Goal: Download file/media

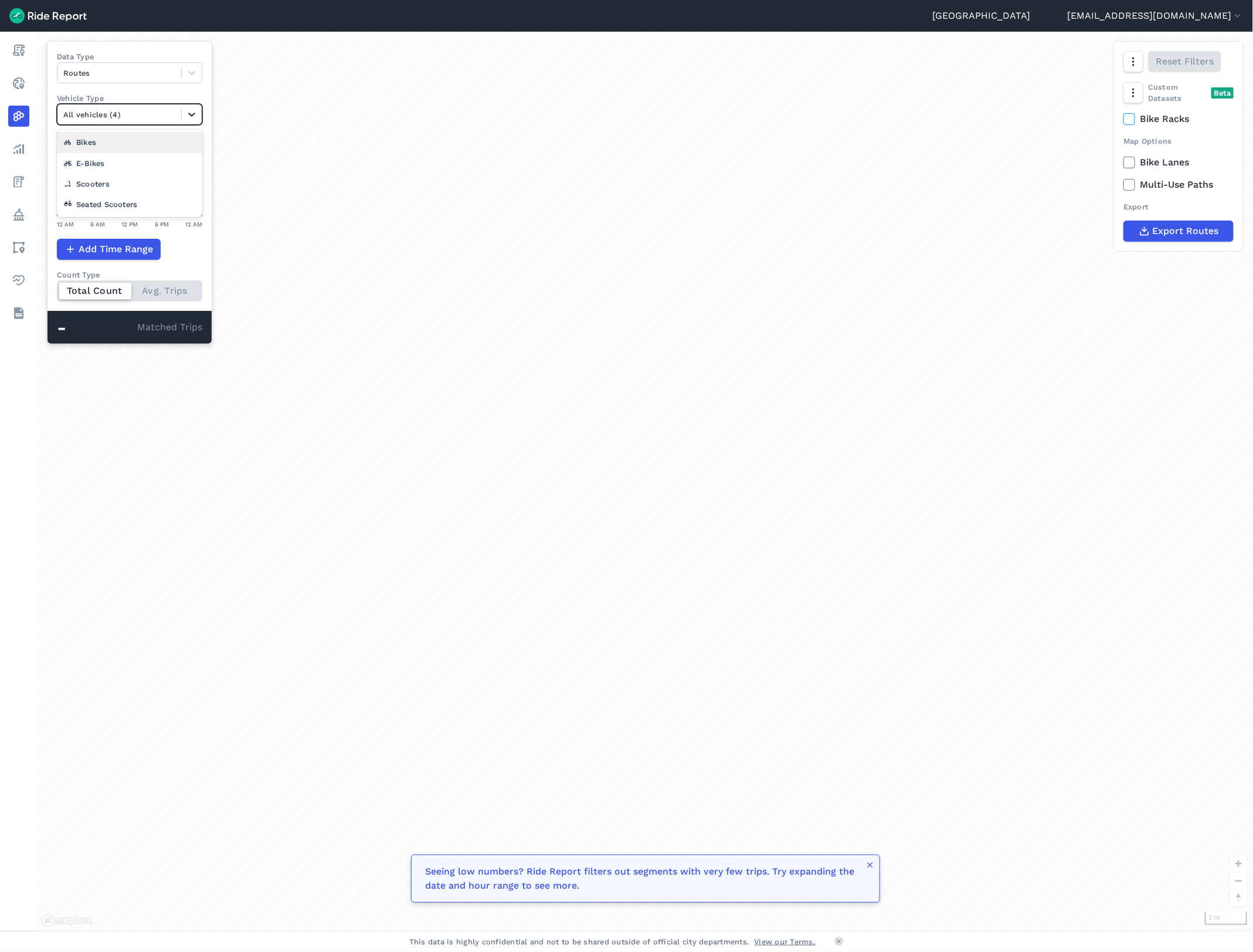
click at [190, 117] on icon at bounding box center [192, 115] width 12 height 12
click at [97, 183] on div "Scooters" at bounding box center [129, 184] width 145 height 21
click at [197, 116] on icon at bounding box center [192, 115] width 12 height 12
click at [163, 293] on div "Total Count Avg. Trips" at bounding box center [129, 291] width 145 height 21
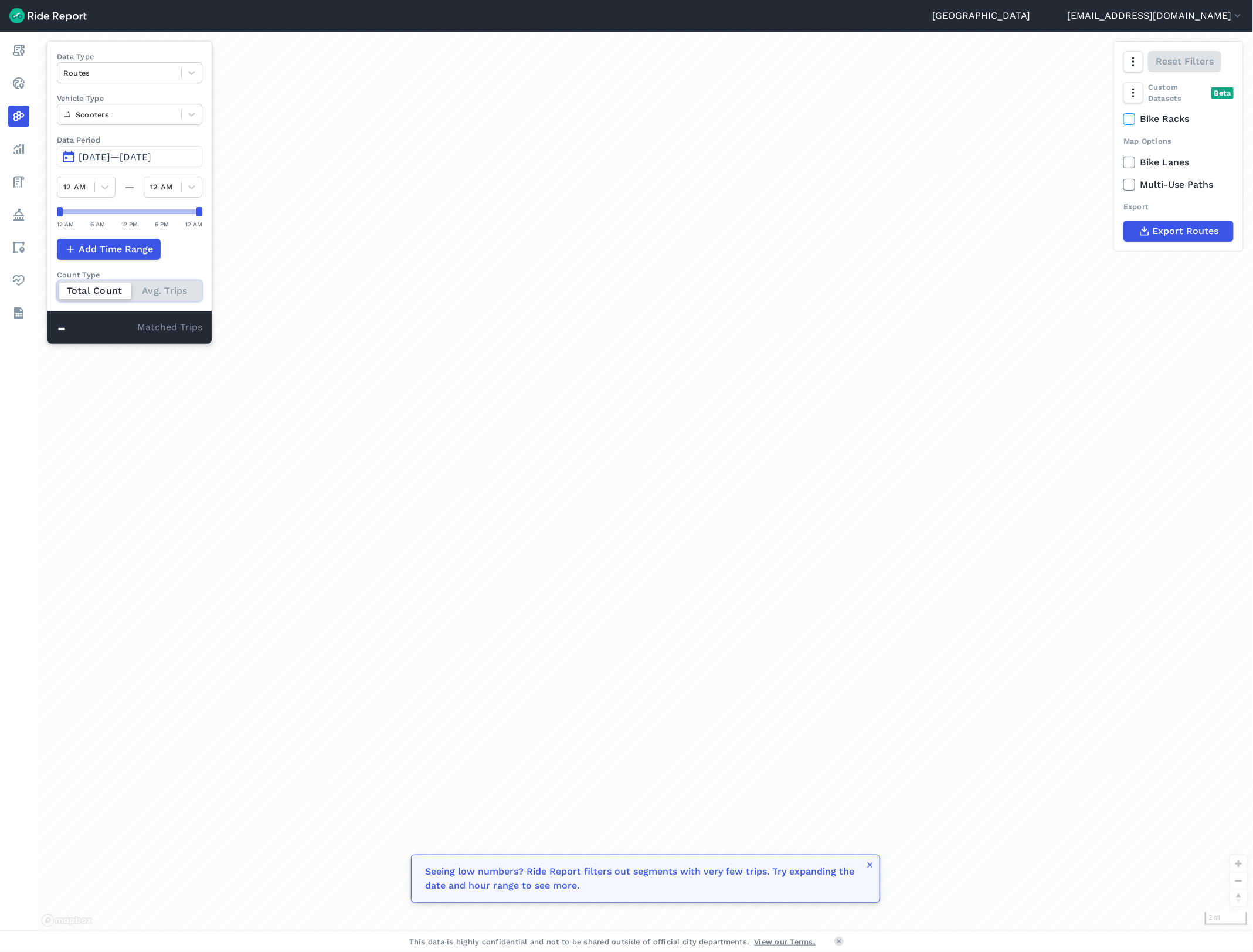
click at [57, 288] on input "Count Type Total Count Avg. Trips" at bounding box center [57, 284] width 0 height 7
click at [156, 295] on div "Total Count Avg. Trips" at bounding box center [129, 291] width 145 height 21
click at [57, 288] on input "Count Type Total Count Avg. Trips" at bounding box center [57, 284] width 0 height 7
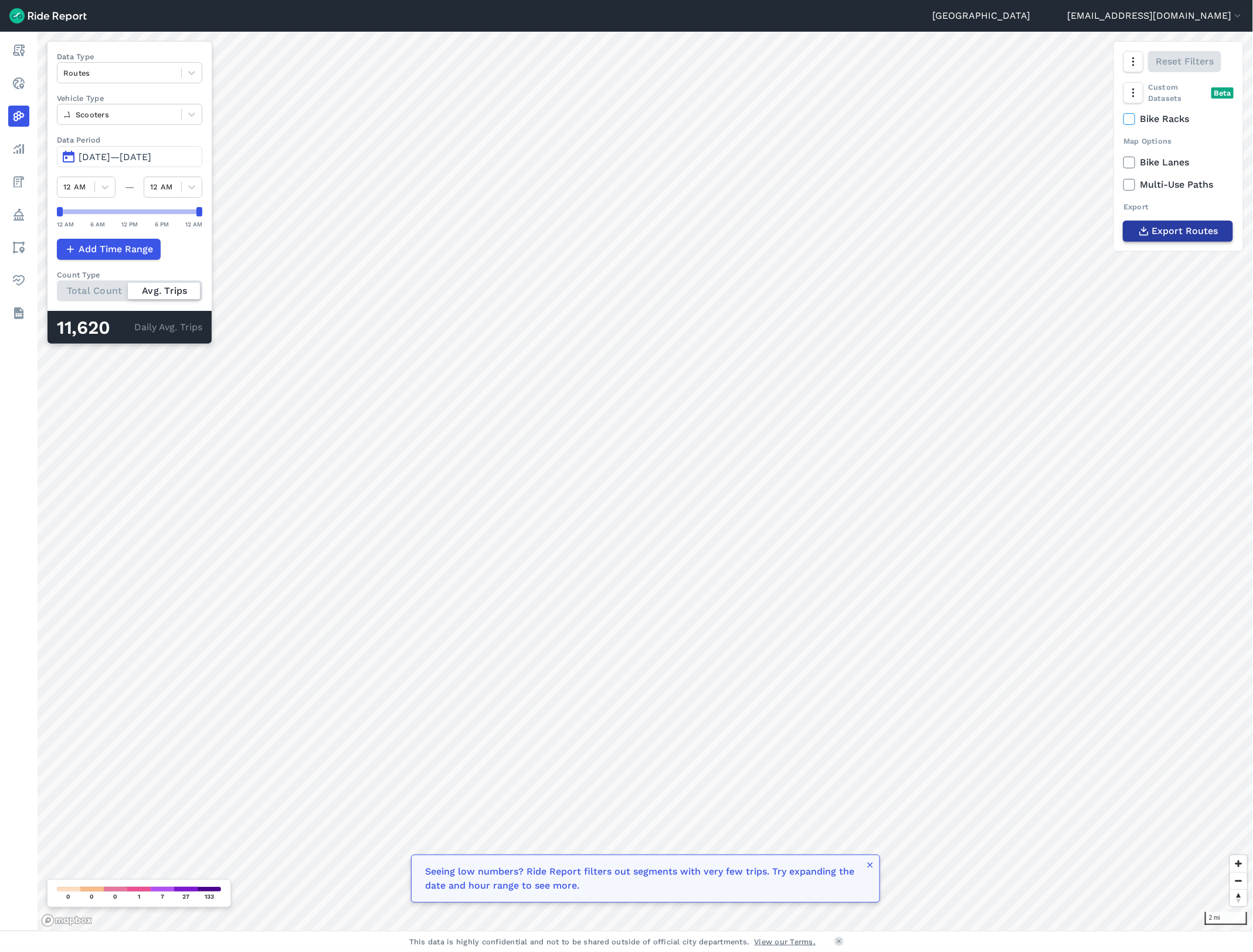
click at [1171, 230] on span "Export Routes" at bounding box center [1185, 231] width 66 height 14
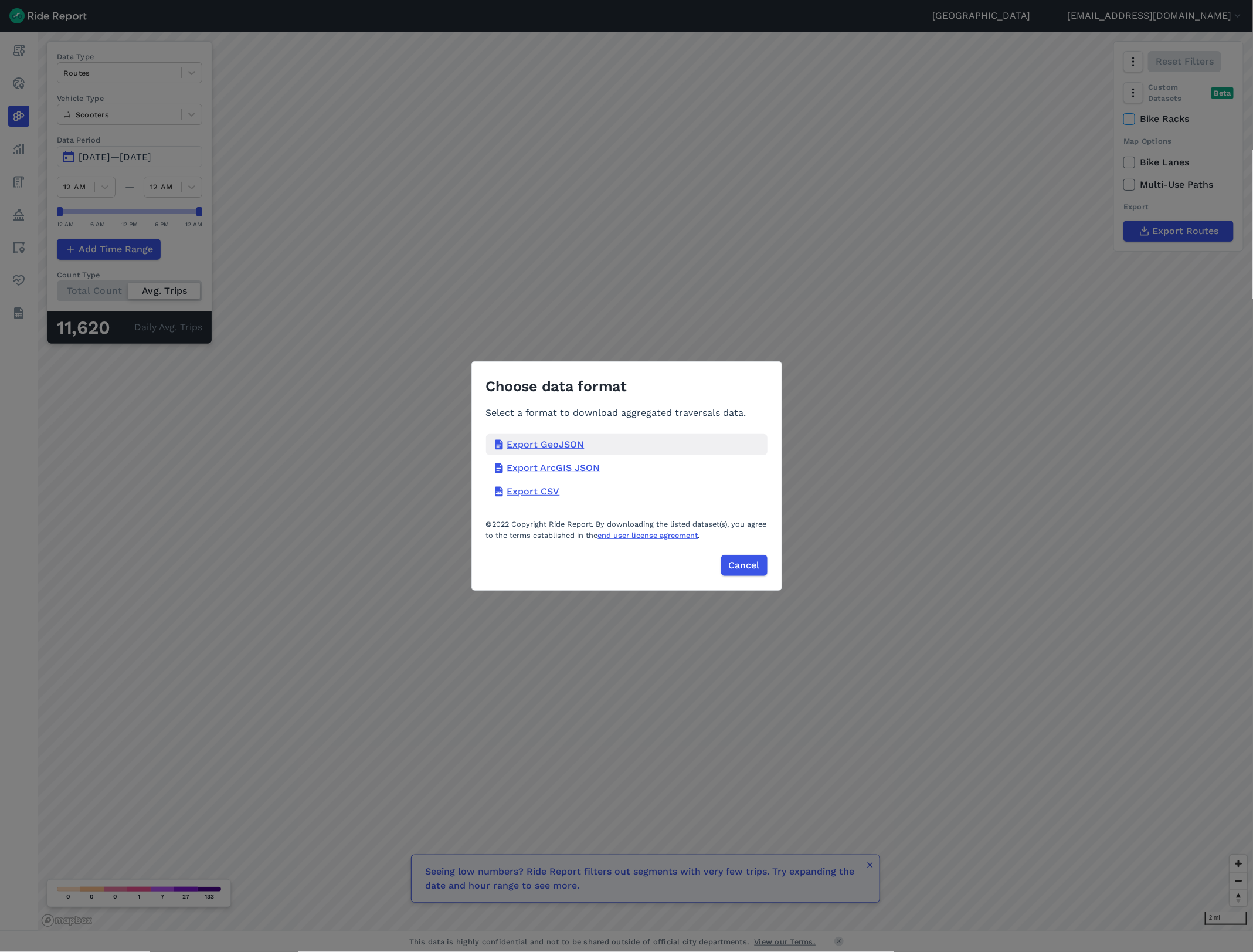
click at [572, 443] on div "Export GeoJSON" at bounding box center [627, 444] width 281 height 21
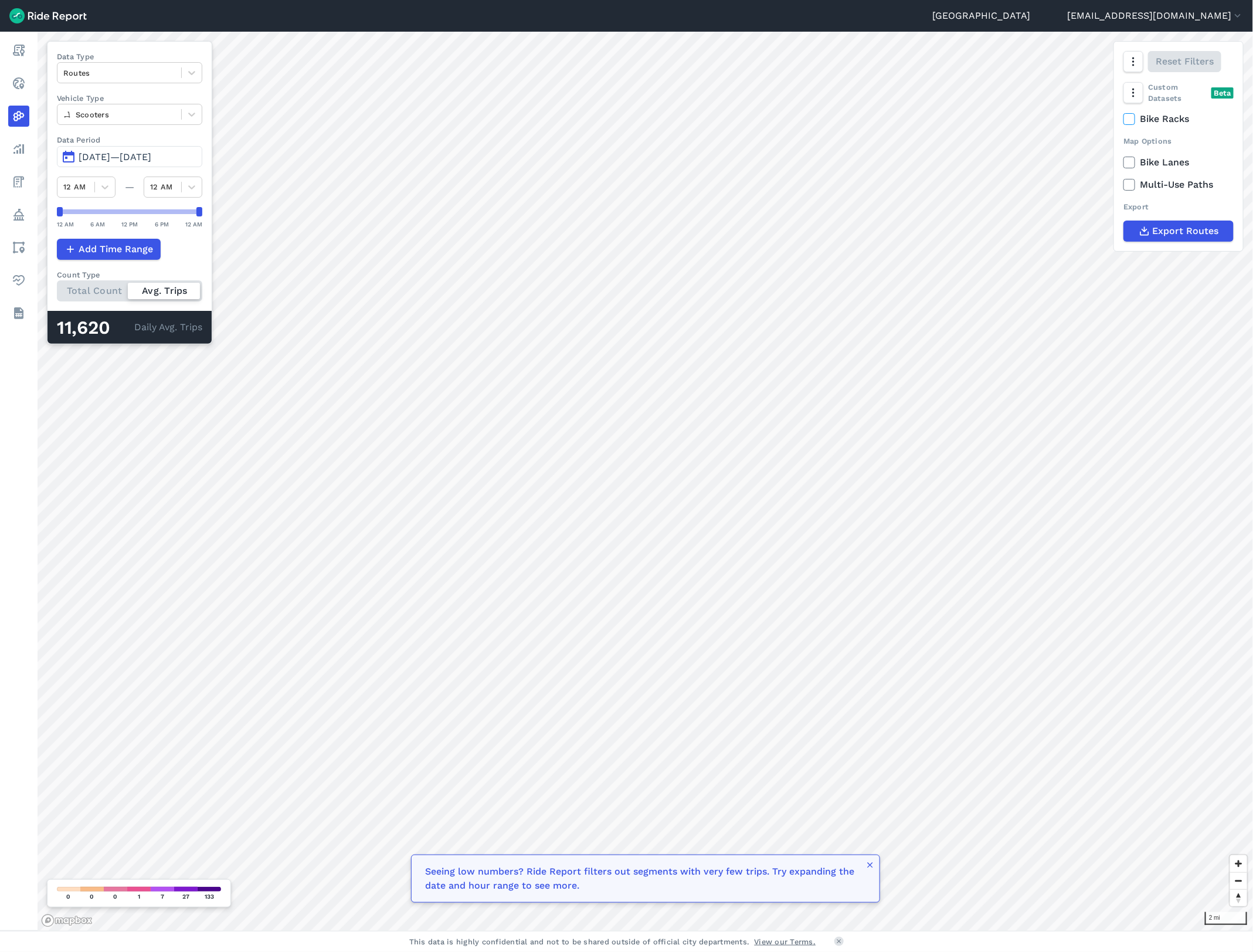
click at [1126, 163] on icon at bounding box center [1130, 163] width 11 height 12
click at [1124, 163] on input "Bike Lanes" at bounding box center [1124, 159] width 0 height 7
click at [1131, 165] on icon at bounding box center [1130, 163] width 11 height 12
click at [1124, 163] on input "Bike Lanes" at bounding box center [1124, 159] width 0 height 7
click at [1131, 165] on icon at bounding box center [1130, 163] width 11 height 12
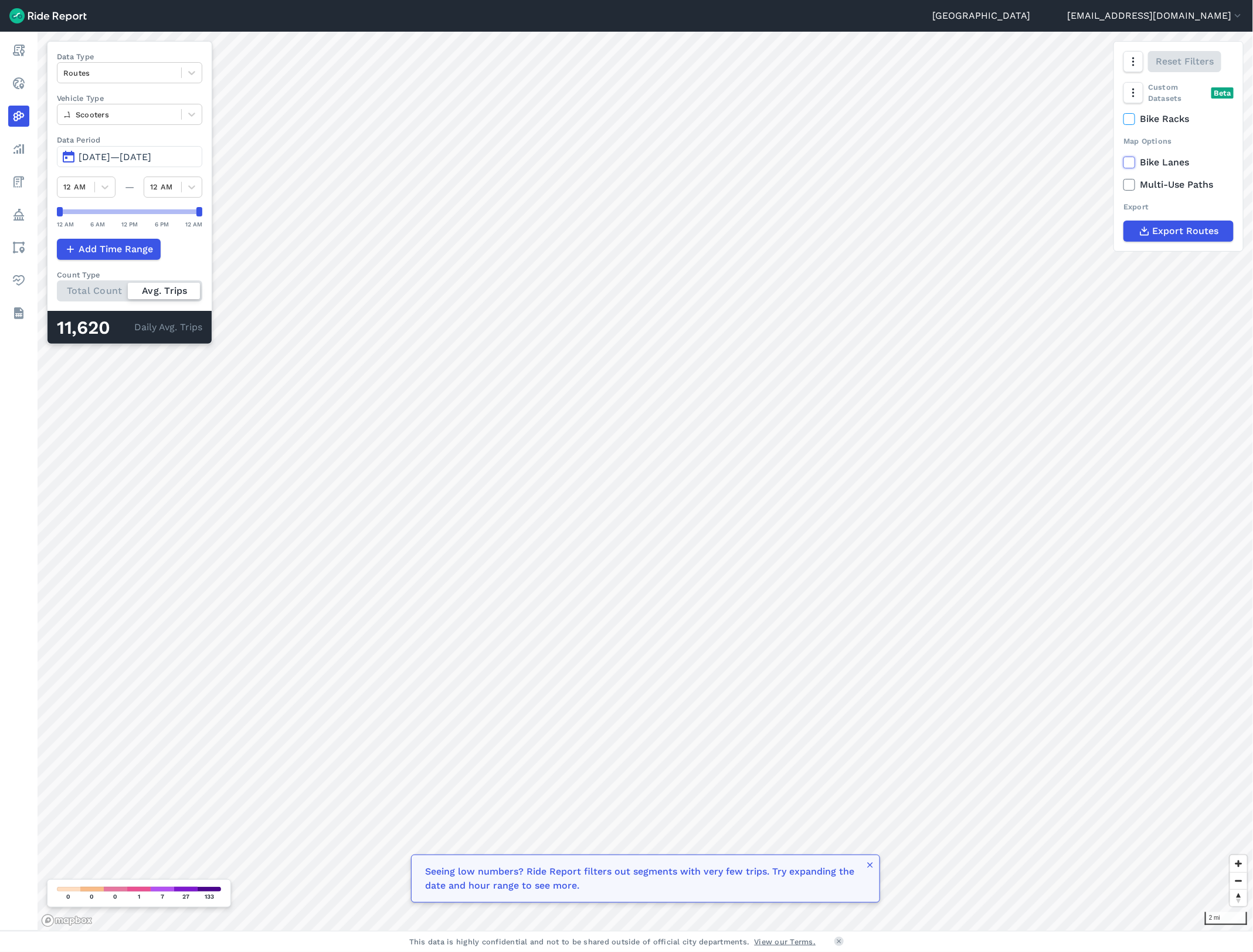
click at [1124, 163] on input "Bike Lanes" at bounding box center [1124, 159] width 0 height 7
click at [1131, 165] on icon at bounding box center [1130, 163] width 11 height 12
click at [1124, 163] on input "Bike Lanes" at bounding box center [1124, 159] width 0 height 7
click at [1129, 161] on icon at bounding box center [1130, 163] width 11 height 12
click at [1124, 161] on input "Bike Lanes" at bounding box center [1124, 159] width 0 height 7
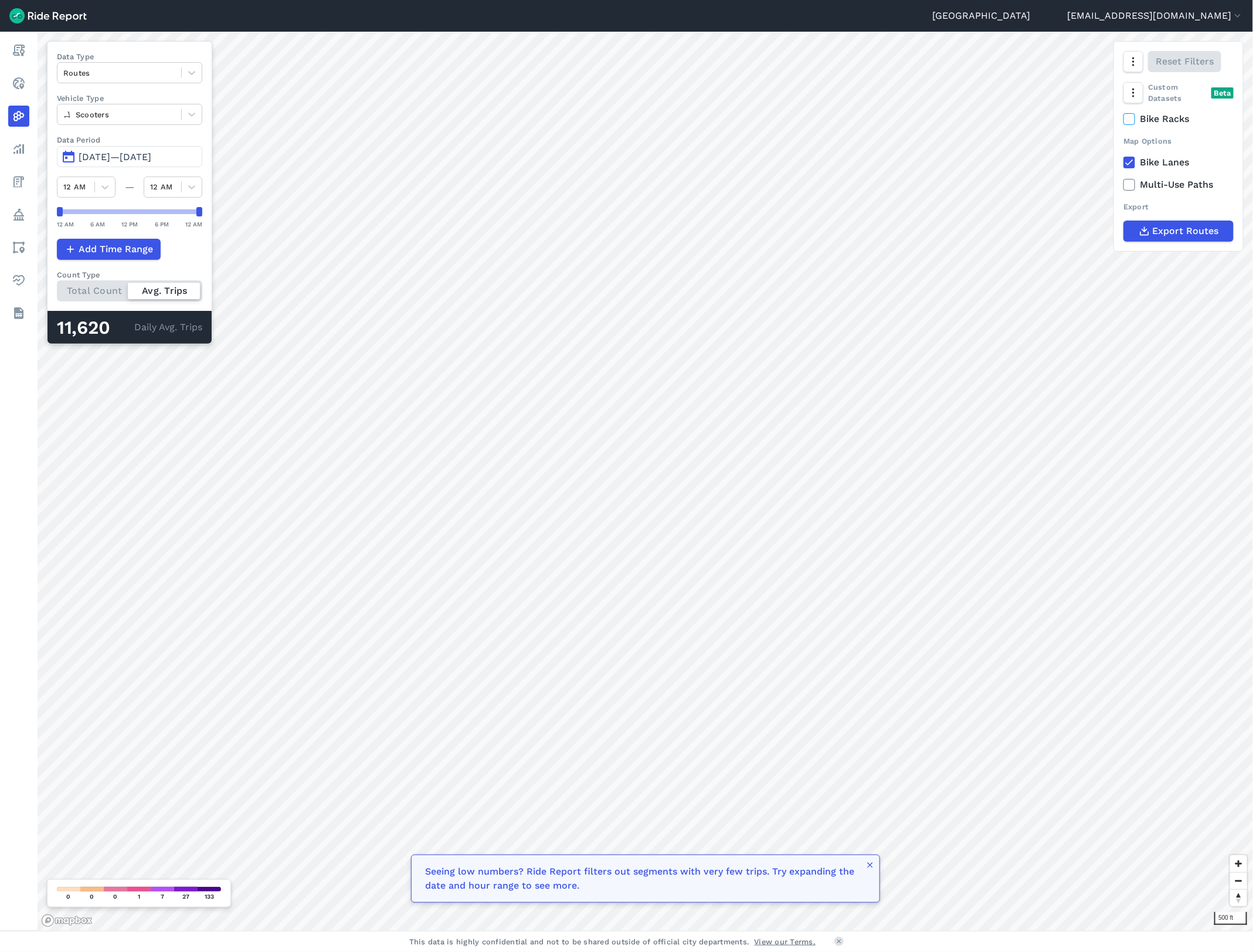
click at [1129, 161] on icon at bounding box center [1130, 163] width 11 height 12
click at [1124, 161] on input "Bike Lanes" at bounding box center [1124, 159] width 0 height 7
click at [1129, 162] on icon at bounding box center [1130, 163] width 11 height 12
click at [1124, 162] on input "Bike Lanes" at bounding box center [1124, 159] width 0 height 7
click at [1136, 188] on label "Multi-Use Paths" at bounding box center [1179, 184] width 110 height 14
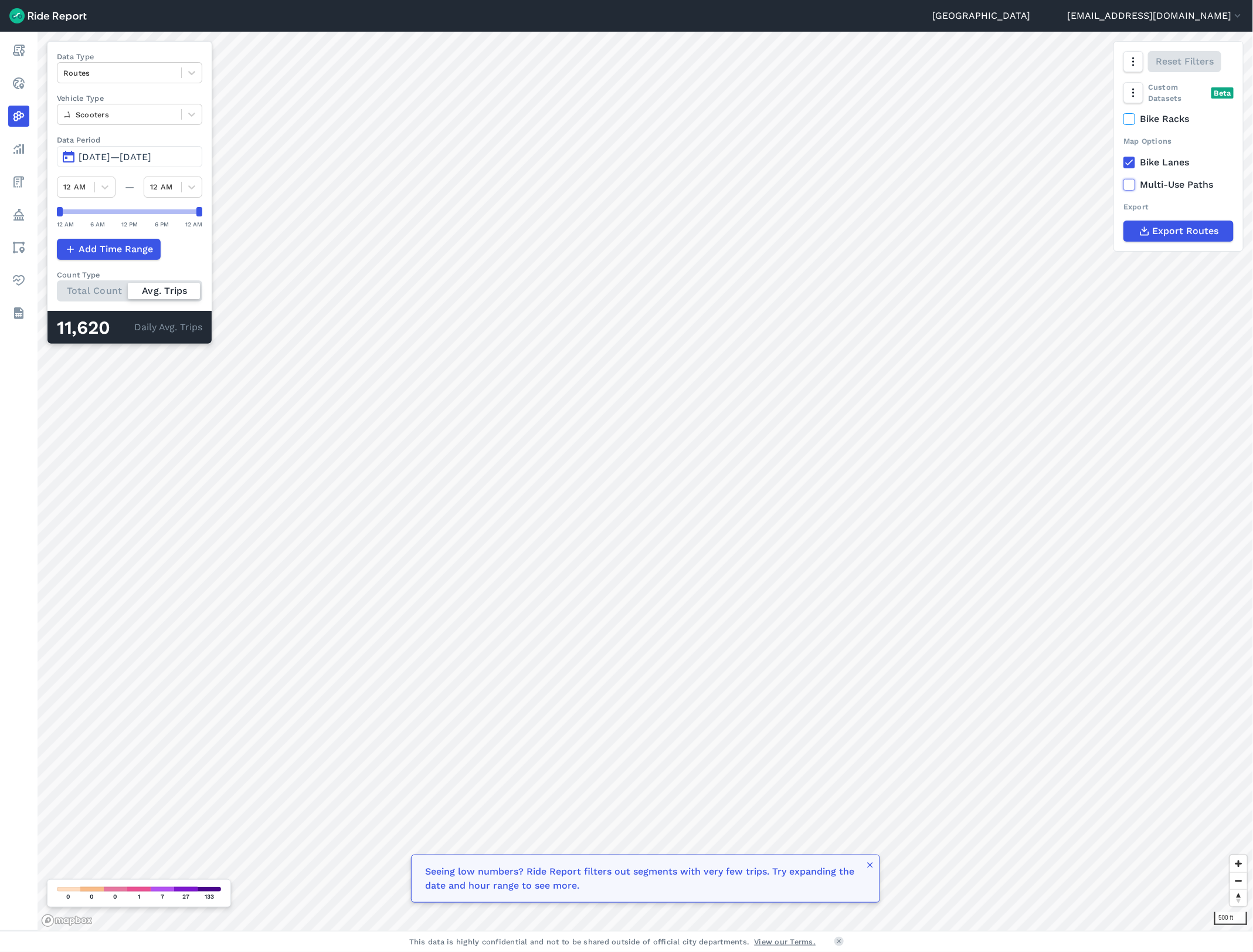
click at [1124, 185] on input "Multi-Use Paths" at bounding box center [1124, 181] width 0 height 7
click at [1159, 230] on span "Export Routes" at bounding box center [1185, 231] width 66 height 14
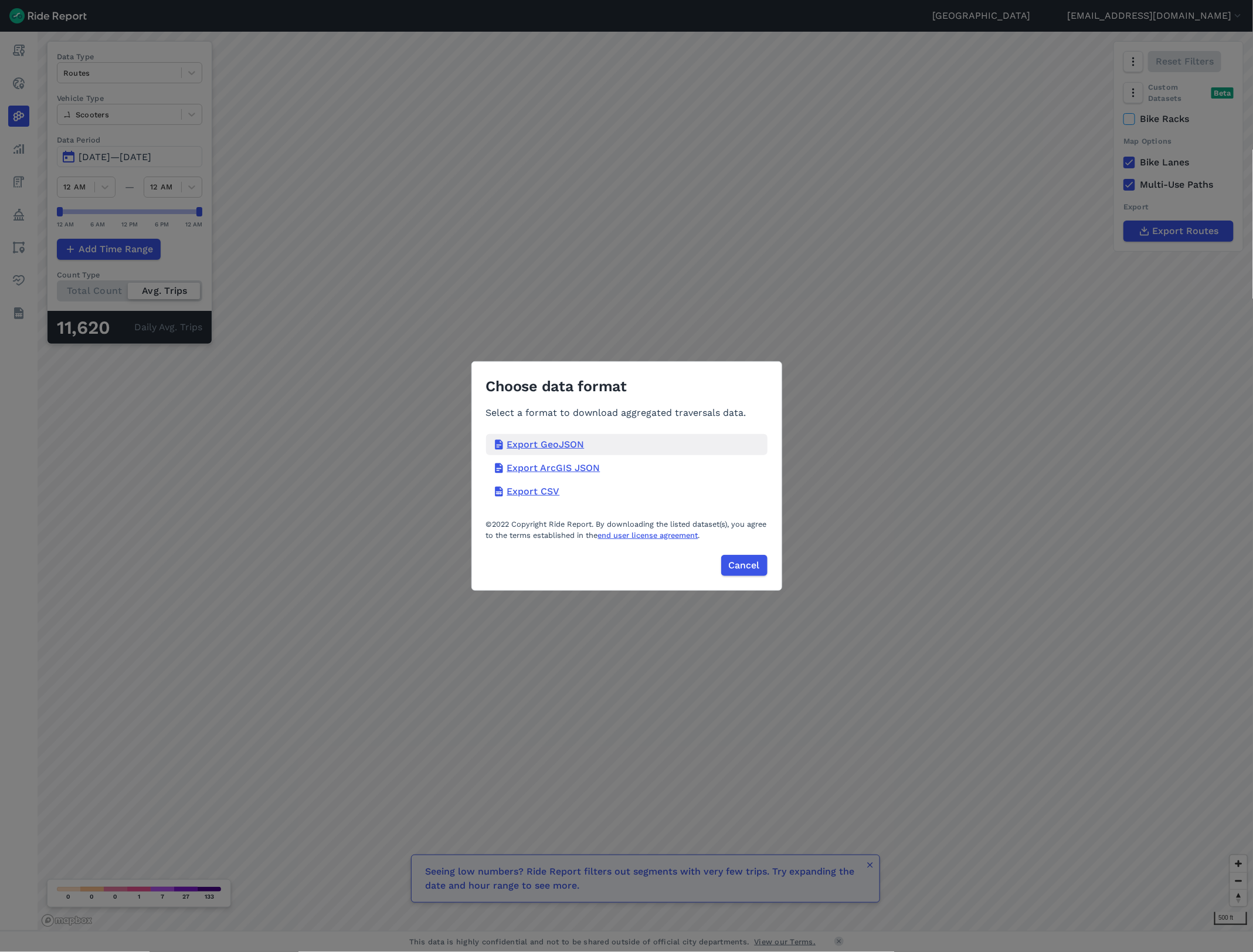
click at [560, 449] on div "Export GeoJSON" at bounding box center [627, 444] width 281 height 21
